Goal: Task Accomplishment & Management: Manage account settings

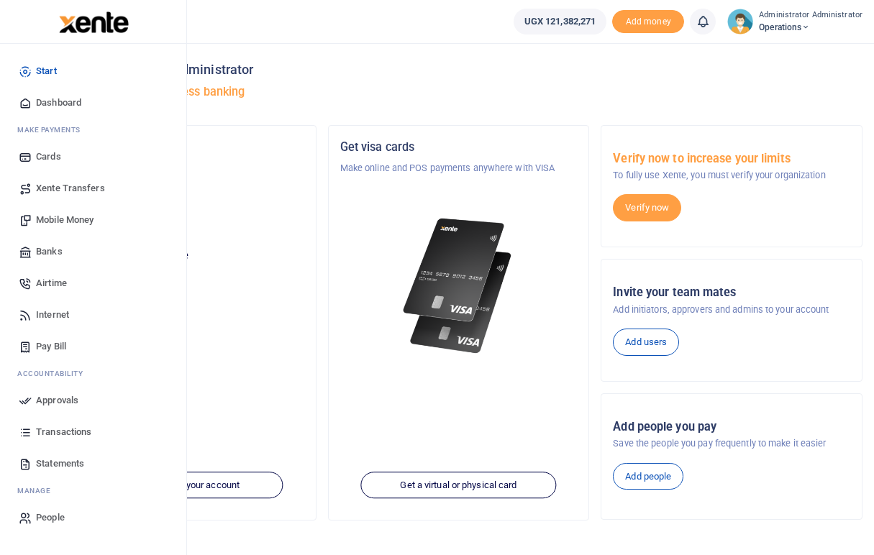
click at [55, 219] on span "Mobile Money" at bounding box center [65, 220] width 58 height 14
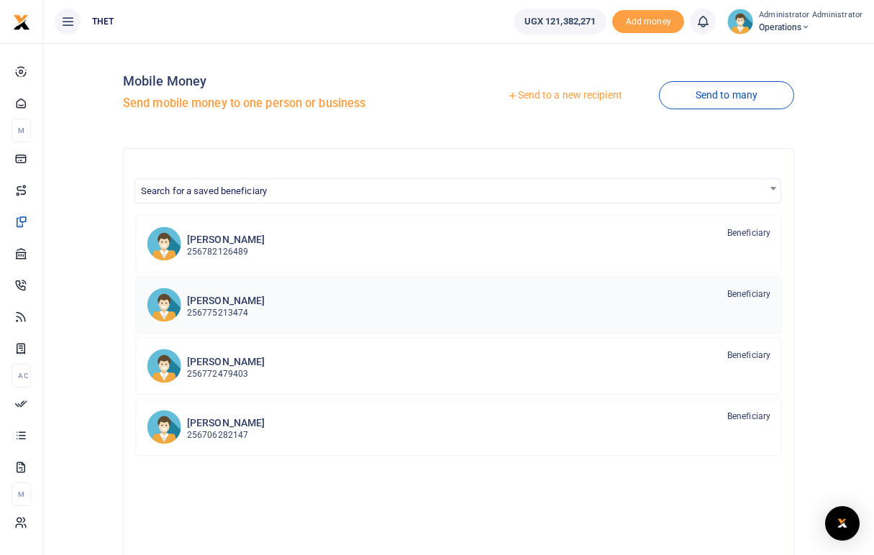
click at [216, 311] on p "256775213474" at bounding box center [226, 313] width 78 height 14
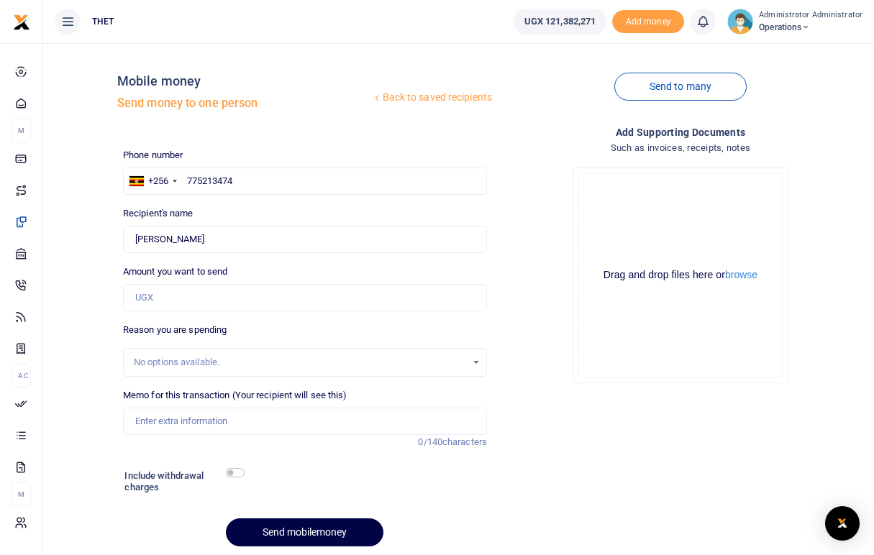
click at [161, 99] on h5 "Send money to one person" at bounding box center [244, 103] width 255 height 14
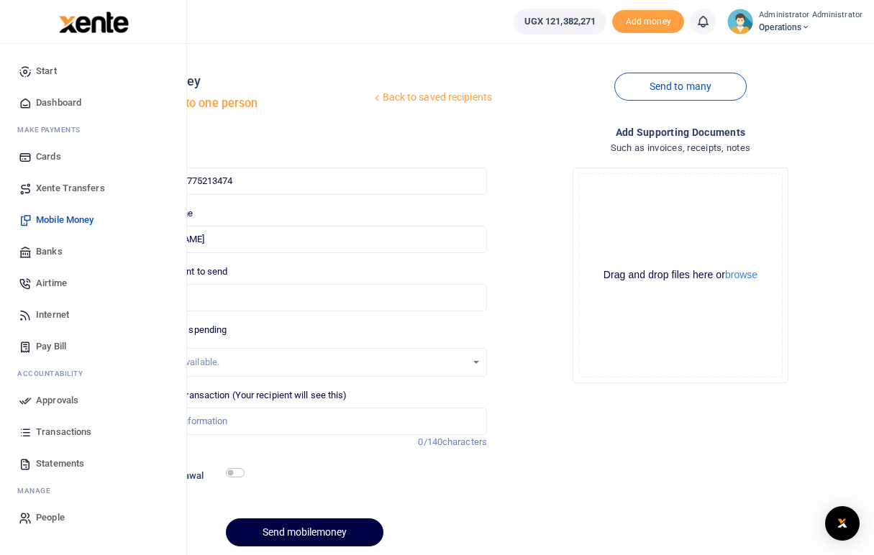
click at [59, 219] on span "Mobile Money" at bounding box center [65, 220] width 58 height 14
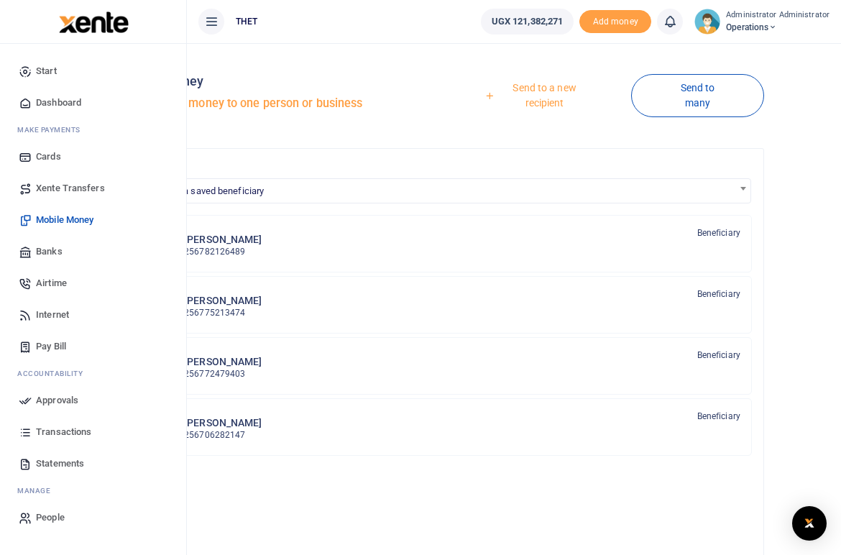
click at [555, 96] on link "Send to a new recipient" at bounding box center [539, 95] width 183 height 41
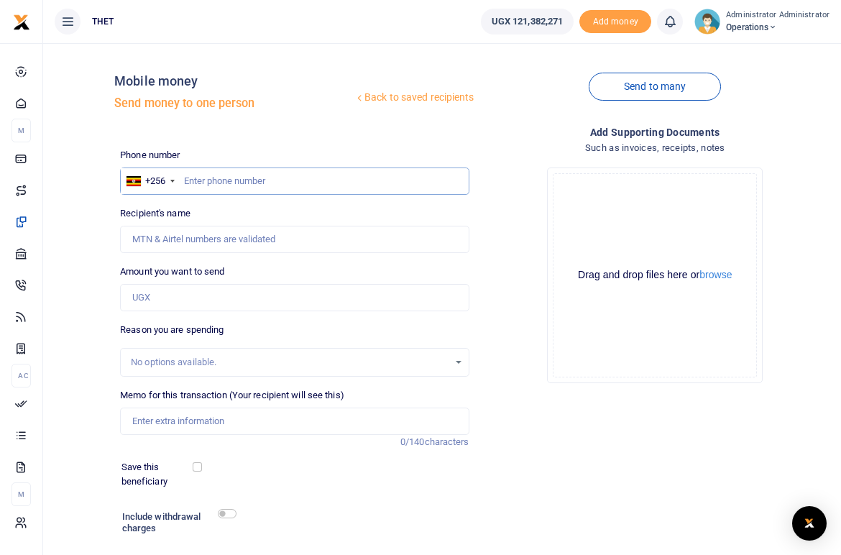
click at [306, 183] on input "text" at bounding box center [294, 181] width 349 height 27
click at [222, 182] on input "077" at bounding box center [294, 181] width 349 height 27
type input "0772631182"
type input "Eunice Candiru"
type input "0772631182"
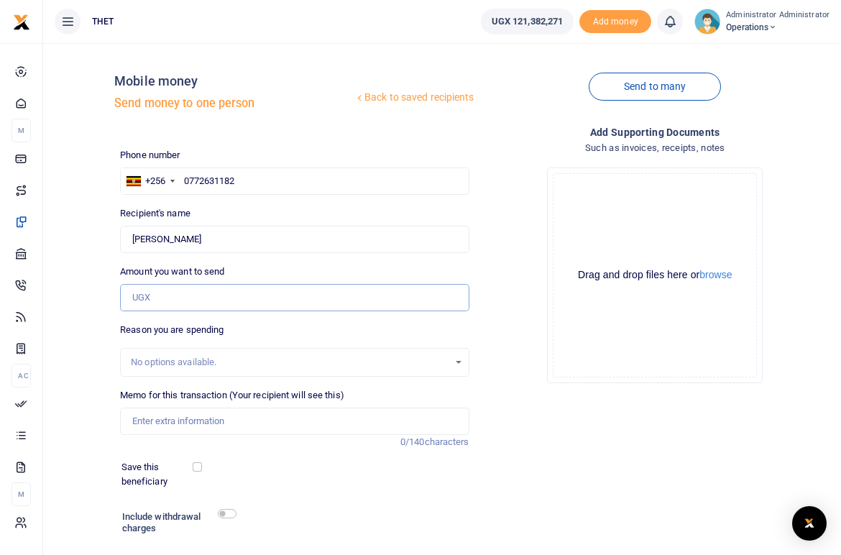
click at [158, 303] on input "Amount you want to send" at bounding box center [294, 297] width 349 height 27
type input "920,000"
click at [559, 430] on div "Add supporting Documents Such as invoices, receipts, notes Drop your files here…" at bounding box center [655, 361] width 360 height 475
click at [157, 424] on input "Memo for this transaction (Your recipient will see this)" at bounding box center [294, 421] width 349 height 27
click at [224, 422] on input "Hall and projector hire in Arua district" at bounding box center [294, 421] width 349 height 27
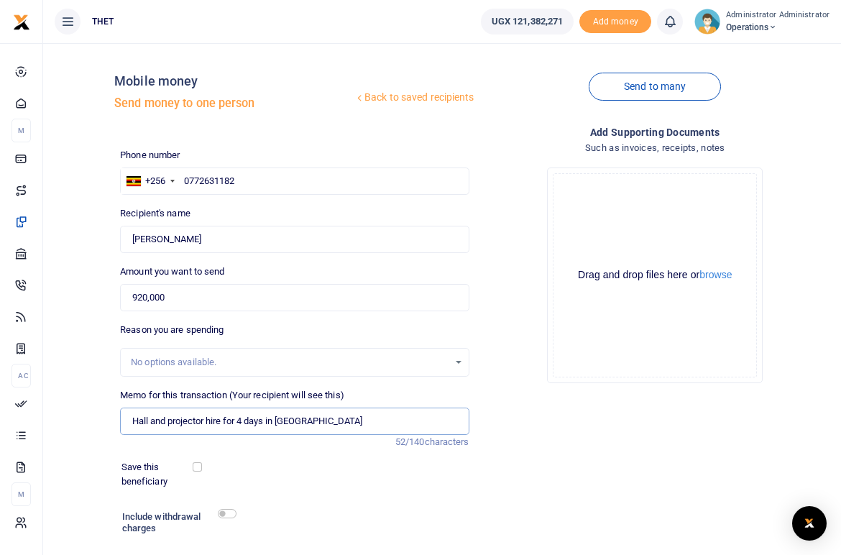
click at [341, 419] on input "Hall and projector hire for 4 days in [GEOGRAPHIC_DATA]" at bounding box center [294, 421] width 349 height 27
type input "Hall and projector hire for 4 days in [GEOGRAPHIC_DATA]"
click at [235, 515] on input "checkbox" at bounding box center [227, 513] width 19 height 9
checkbox input "true"
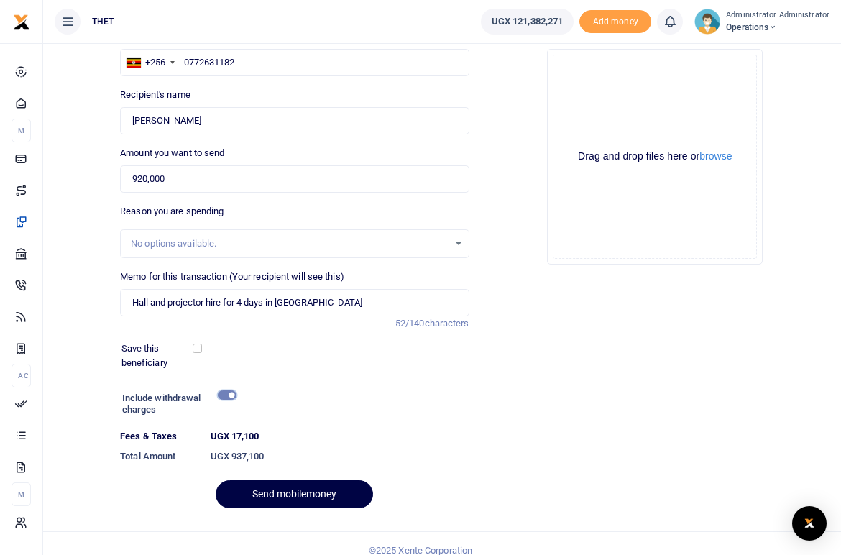
scroll to position [121, 0]
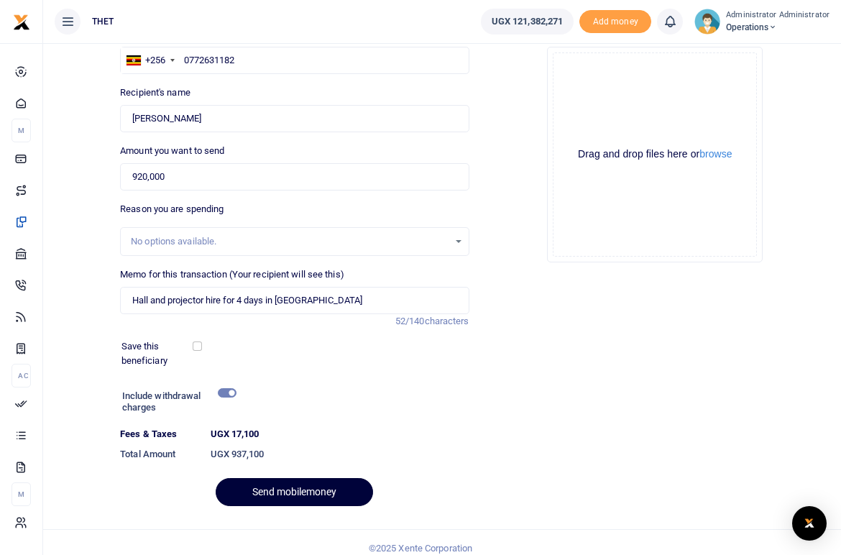
click at [281, 491] on button "Send mobilemoney" at bounding box center [294, 492] width 157 height 28
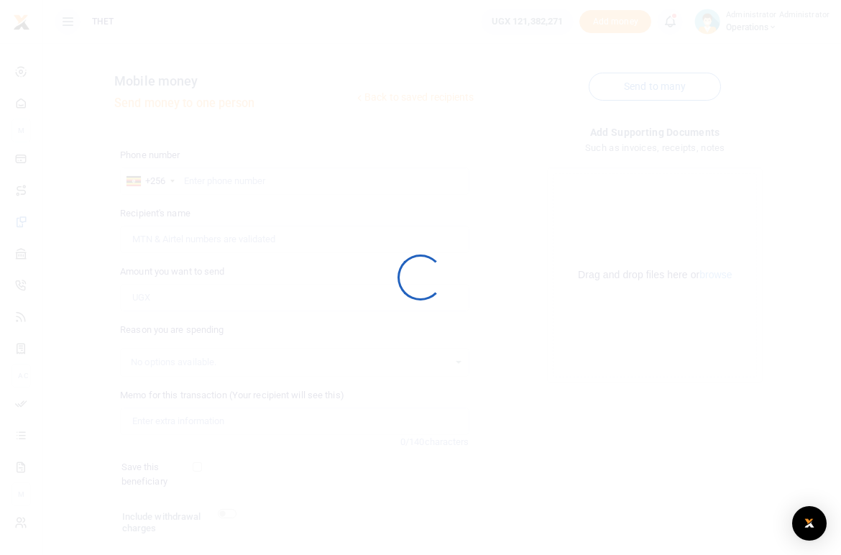
scroll to position [93, 0]
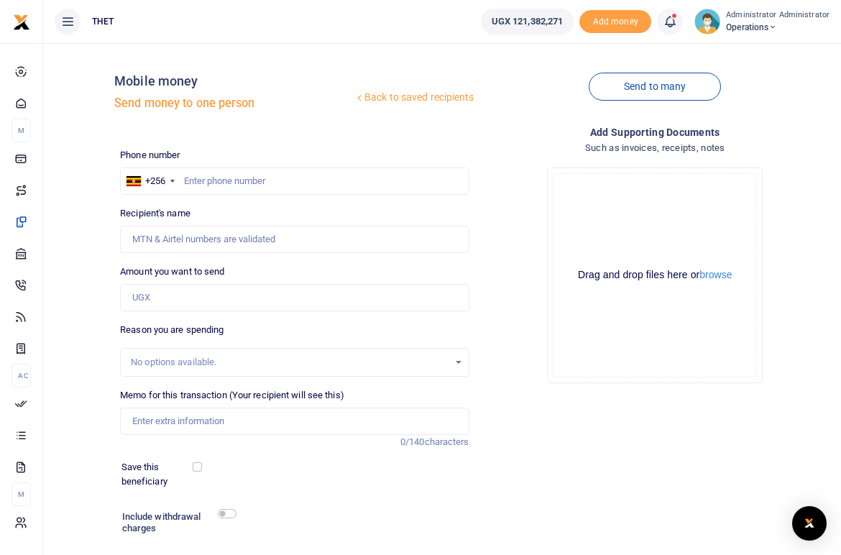
click at [677, 19] on icon at bounding box center [670, 22] width 14 height 16
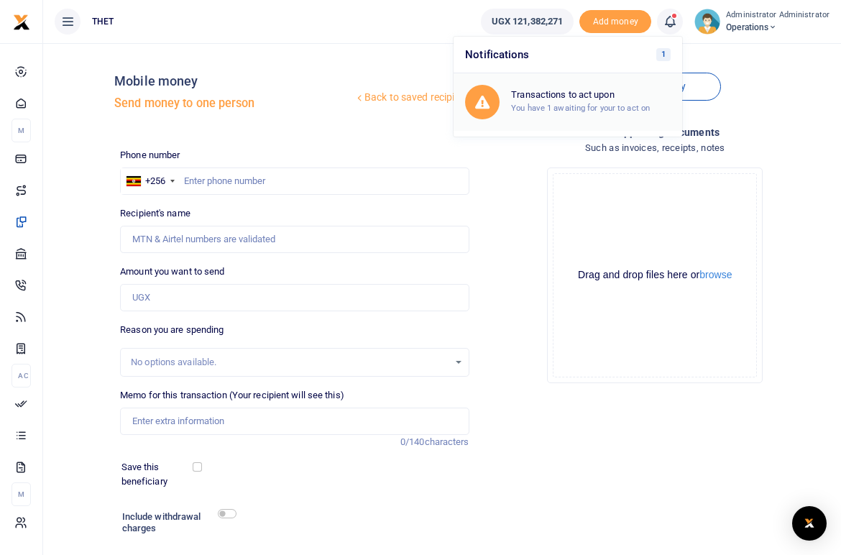
click at [563, 104] on small "You have 1 awaiting for your to act on" at bounding box center [580, 108] width 139 height 10
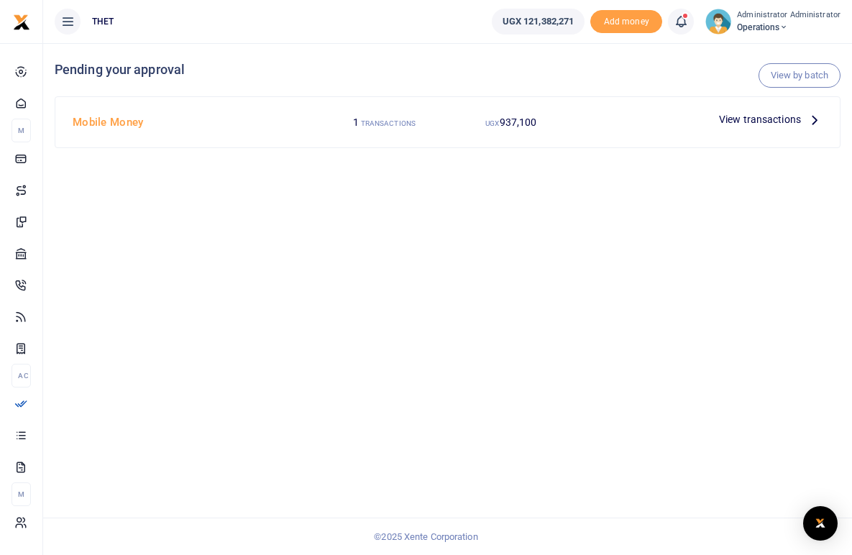
click at [815, 122] on icon at bounding box center [815, 119] width 16 height 16
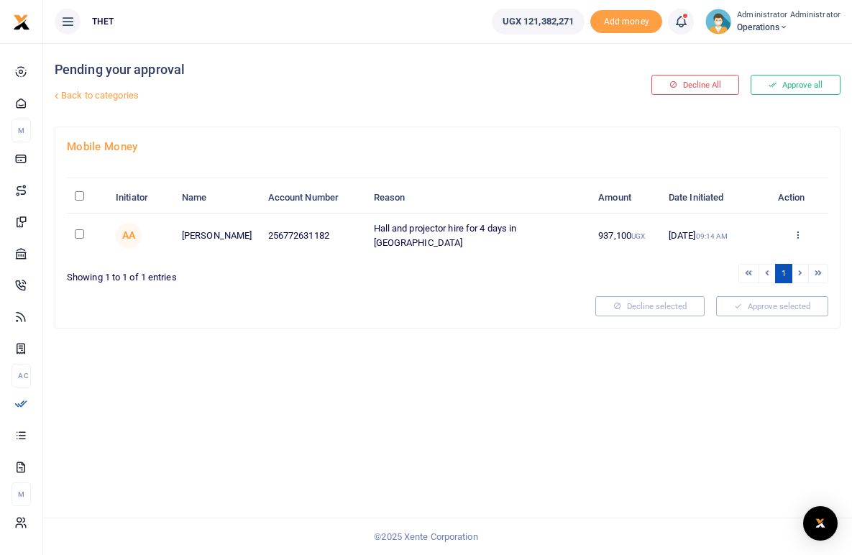
click at [800, 237] on icon at bounding box center [797, 234] width 9 height 10
click at [731, 260] on link "Approve" at bounding box center [746, 257] width 114 height 20
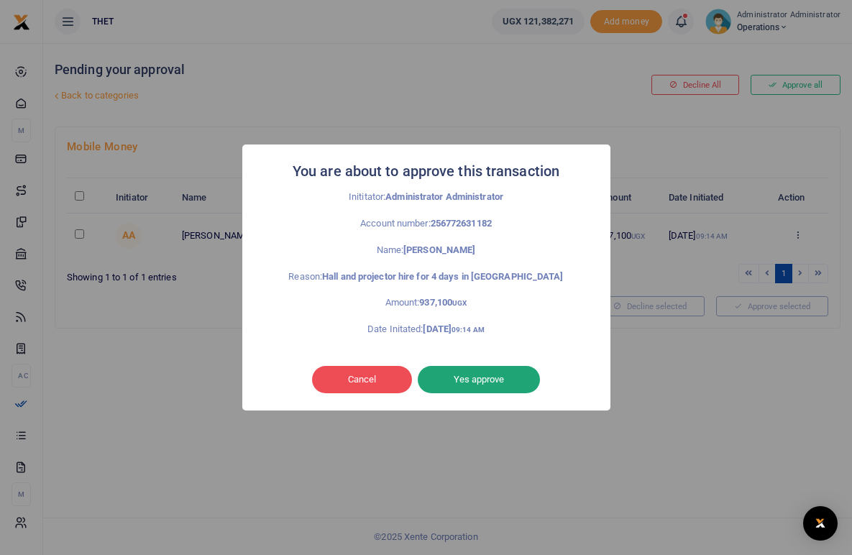
click at [470, 390] on button "Yes approve" at bounding box center [479, 379] width 122 height 27
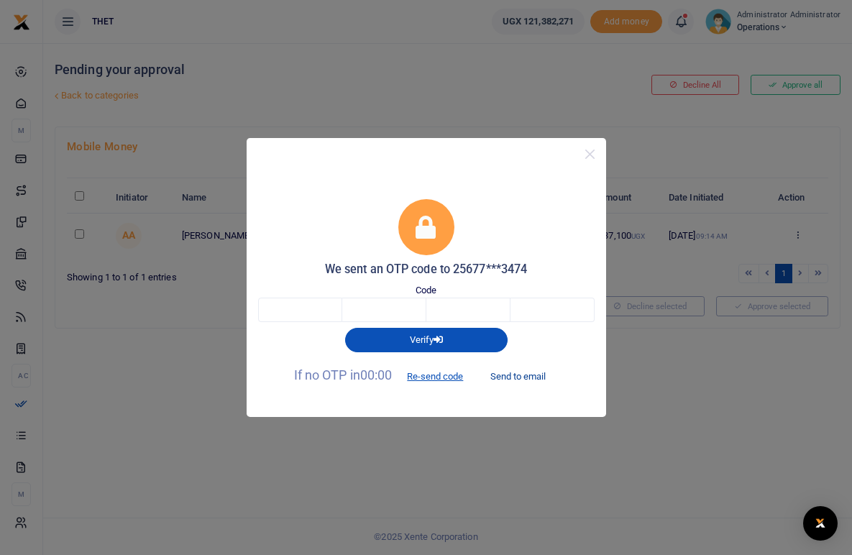
click at [523, 376] on button "Send to email" at bounding box center [518, 376] width 80 height 24
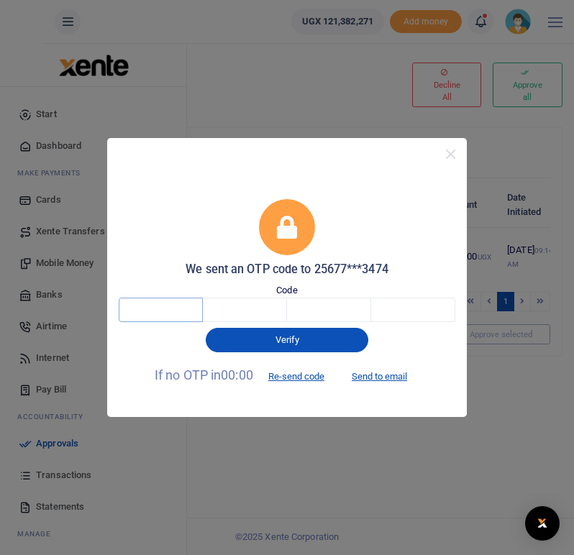
click at [183, 303] on input "text" at bounding box center [161, 310] width 84 height 24
type input "1"
type input "8"
type input "4"
